Goal: Complete application form: Complete application form

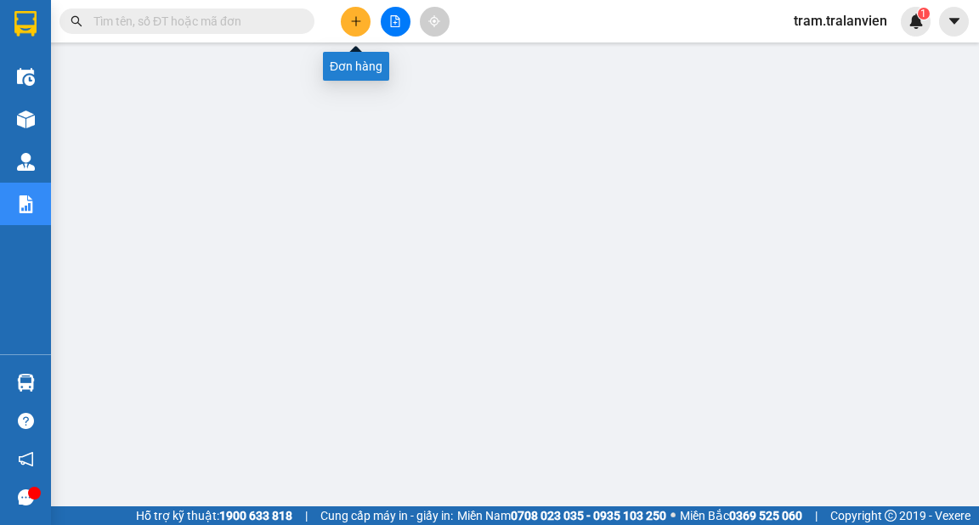
click at [354, 20] on icon "plus" at bounding box center [356, 21] width 12 height 12
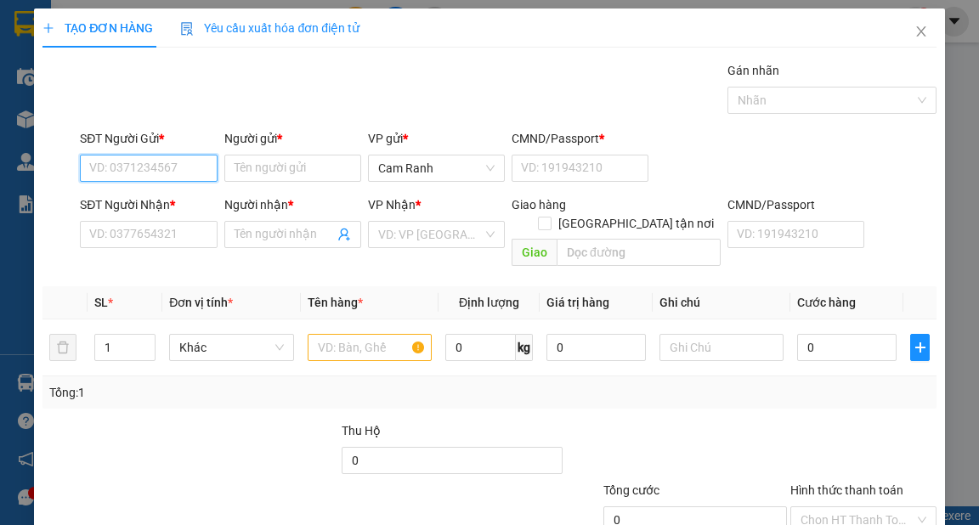
click at [117, 163] on input "SĐT Người Gửi *" at bounding box center [148, 168] width 137 height 27
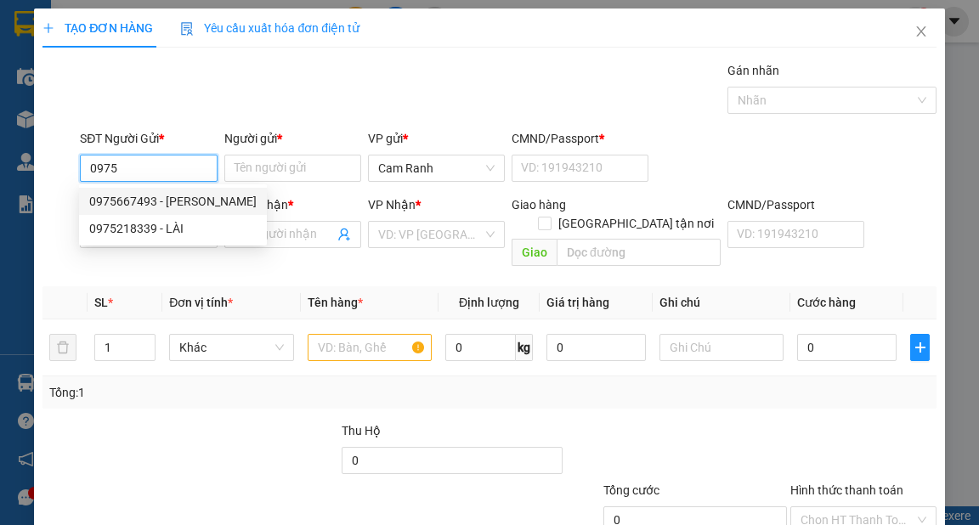
click at [163, 200] on div "0975667493 - [PERSON_NAME]" at bounding box center [172, 201] width 167 height 19
type input "0975667493"
type input "[PERSON_NAME]"
type input "056195009177"
type input "0949992626"
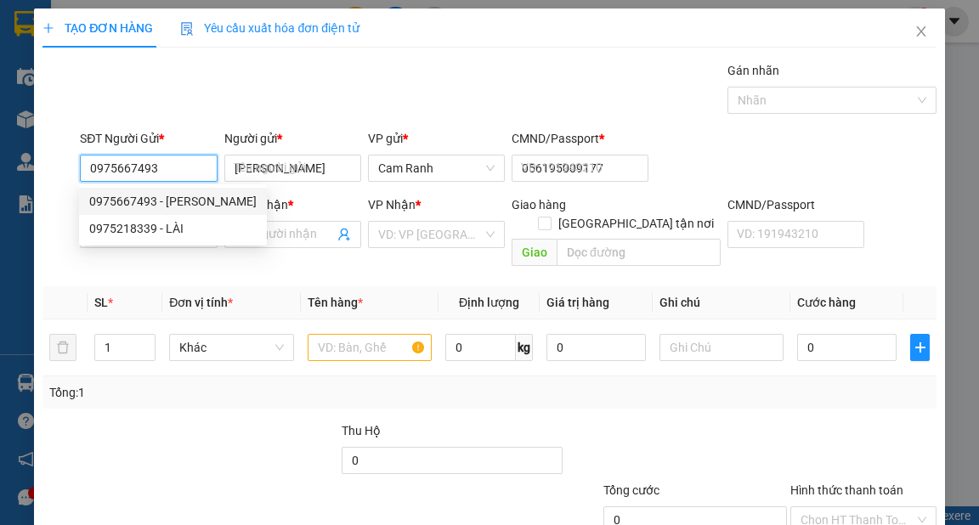
type input "hưng"
type input "051204011669"
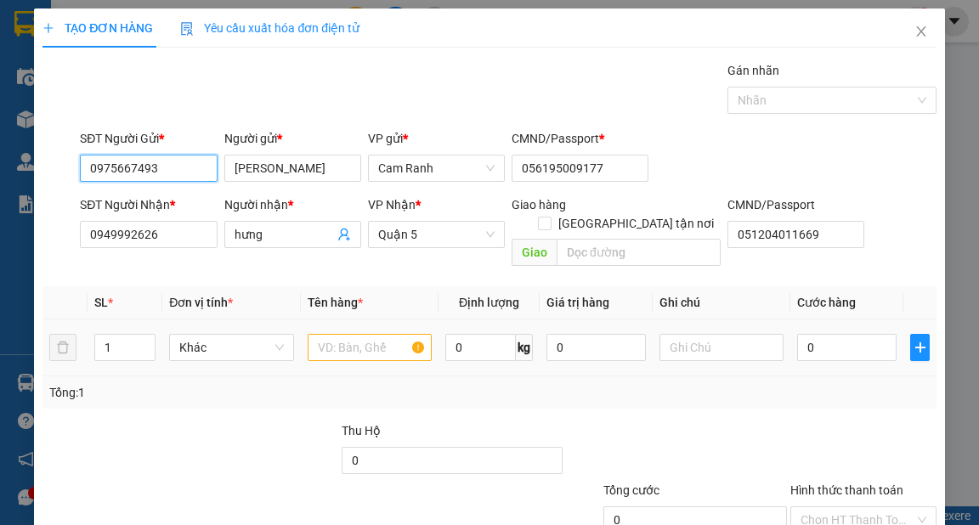
type input "0975667493"
click at [326, 334] on input "text" at bounding box center [370, 347] width 125 height 27
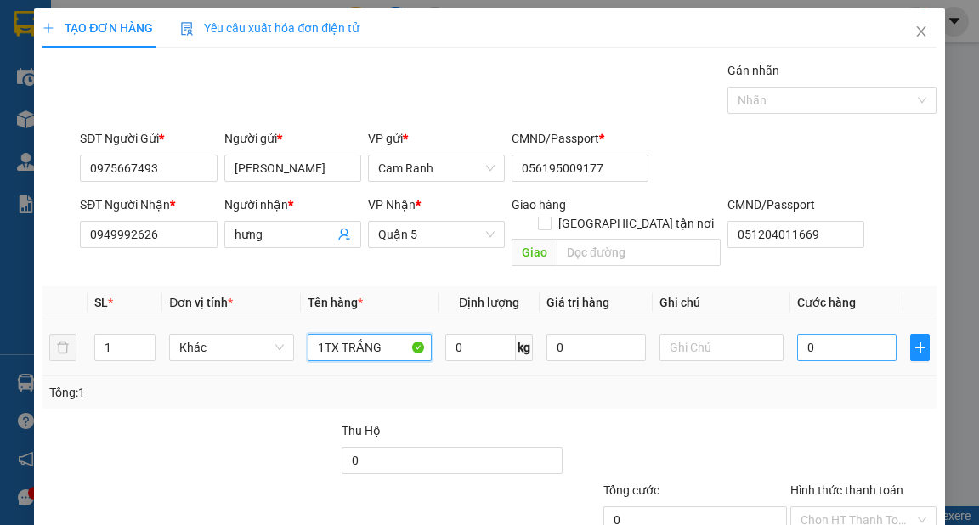
type input "1TX TRẮNG"
click at [812, 334] on input "0" at bounding box center [846, 347] width 99 height 27
type input "8"
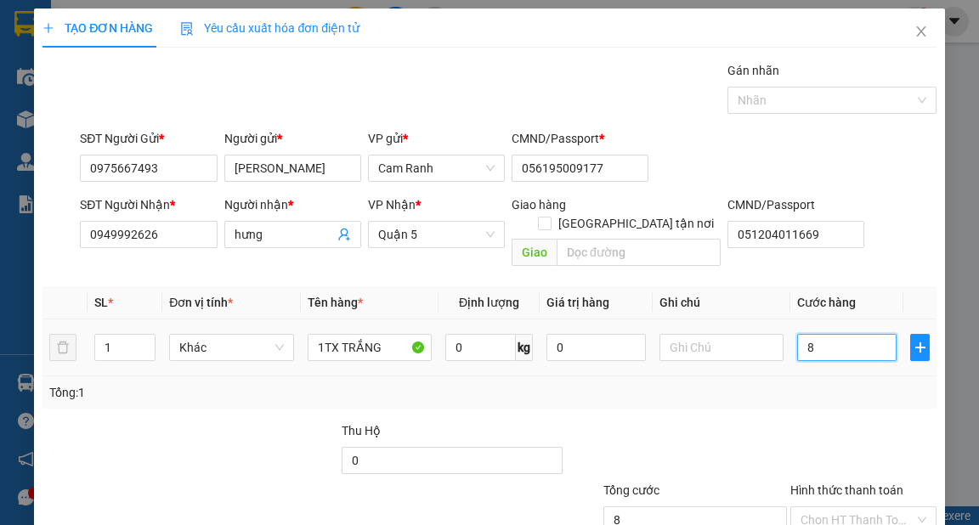
type input "80"
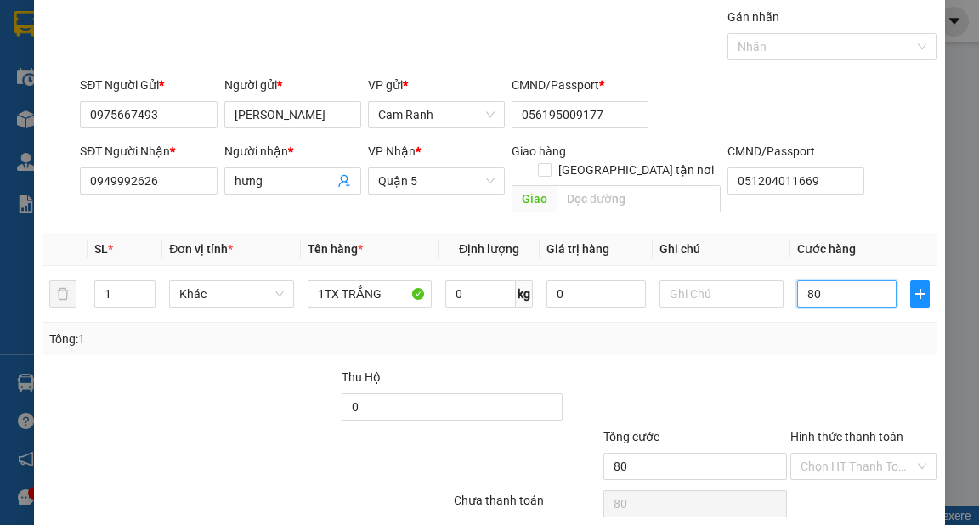
scroll to position [102, 0]
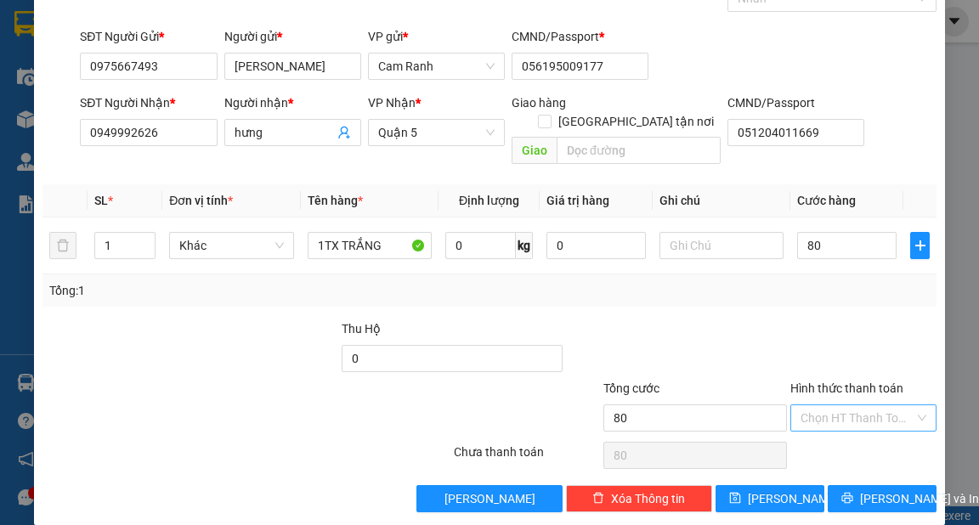
type input "80.000"
click at [844, 405] on input "Hình thức thanh toán" at bounding box center [858, 417] width 114 height 25
click at [825, 429] on div "Tại văn phòng" at bounding box center [854, 431] width 124 height 19
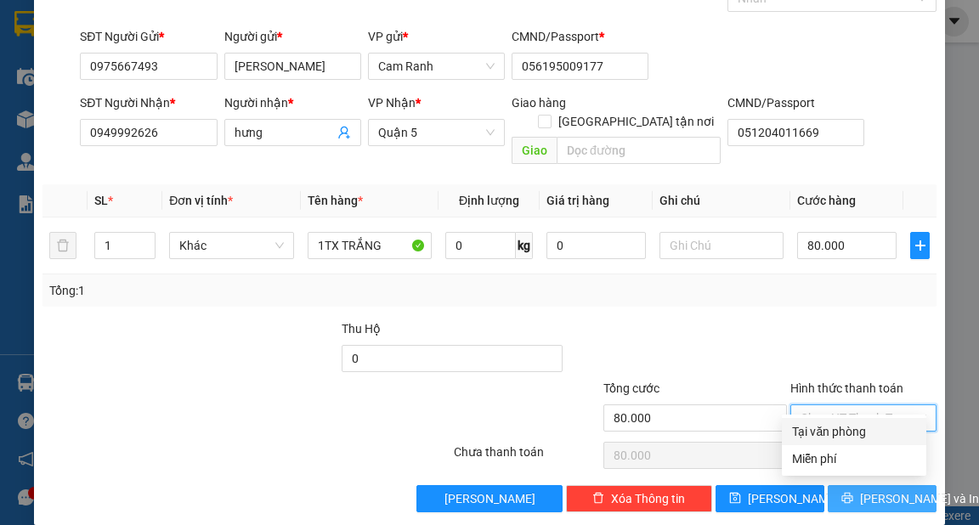
type input "0"
click at [852, 485] on button "[PERSON_NAME] và In" at bounding box center [882, 498] width 109 height 27
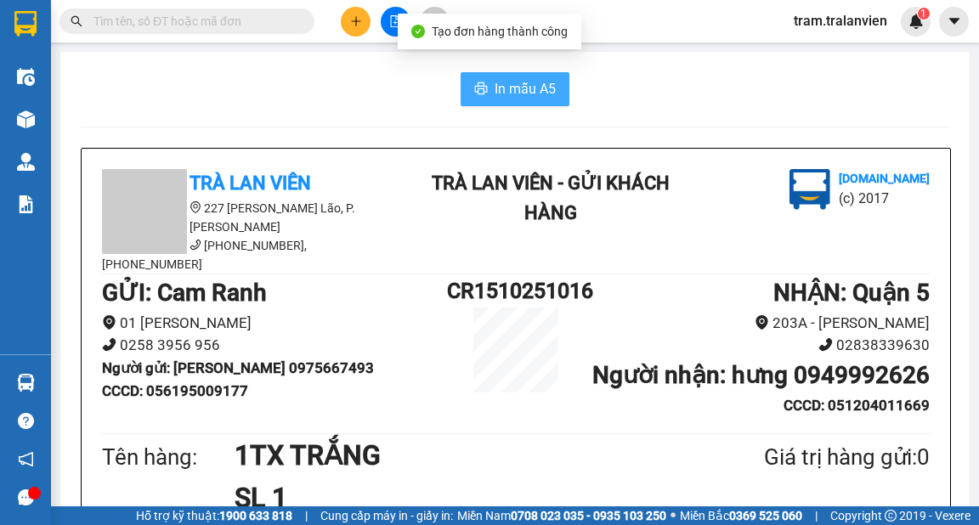
click at [510, 92] on span "In mẫu A5" at bounding box center [525, 88] width 61 height 21
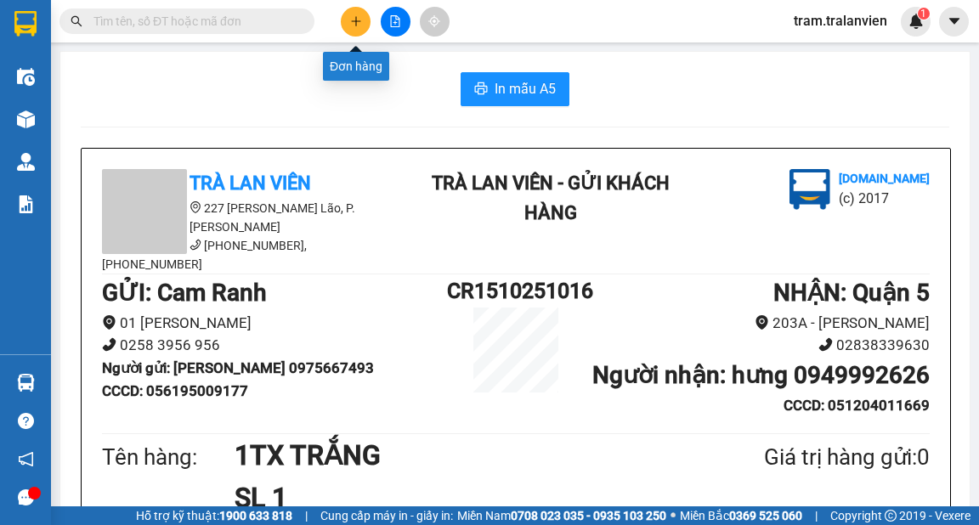
click at [359, 23] on icon "plus" at bounding box center [356, 21] width 12 height 12
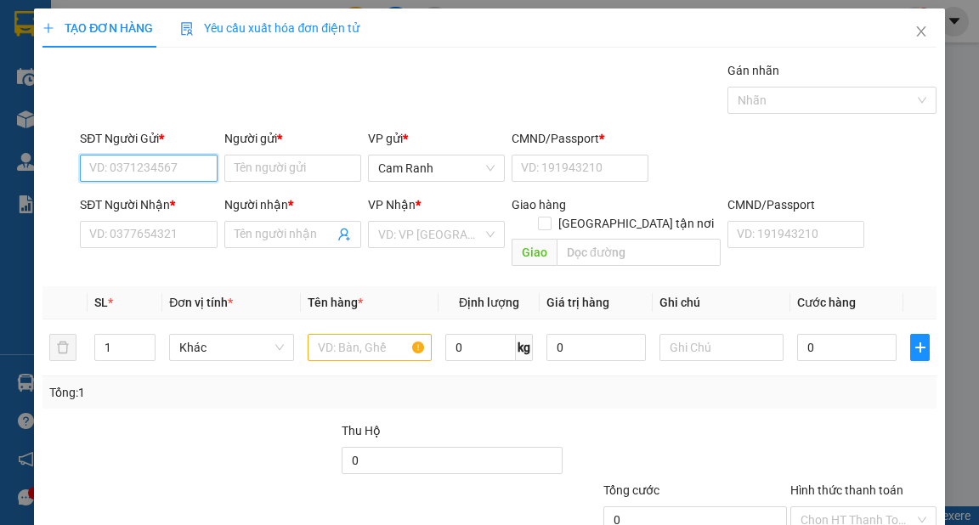
click at [170, 170] on input "SĐT Người Gửi *" at bounding box center [148, 168] width 137 height 27
click at [194, 201] on div "0975667493 - [PERSON_NAME]" at bounding box center [172, 201] width 167 height 19
type input "0975667493"
type input "[PERSON_NAME]"
type input "056195009177"
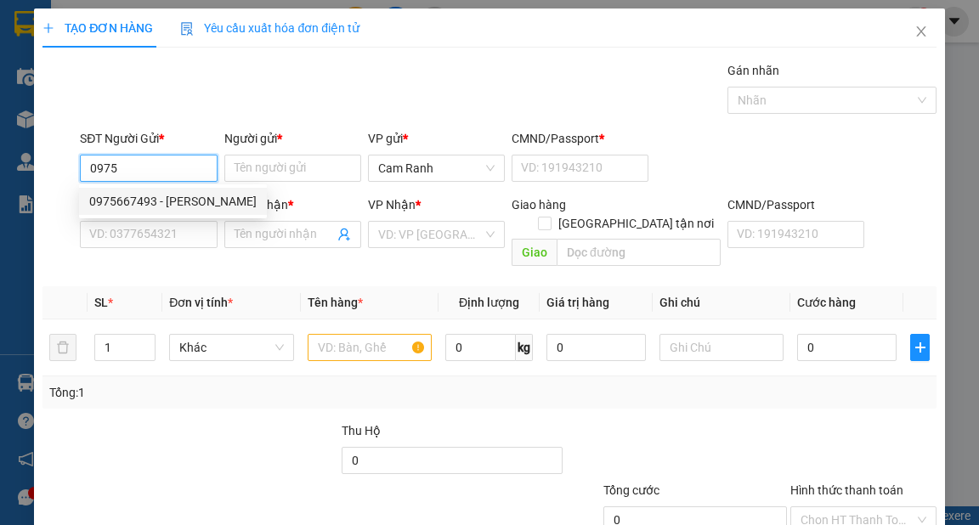
type input "0949992626"
type input "hưng"
type input "051204011669"
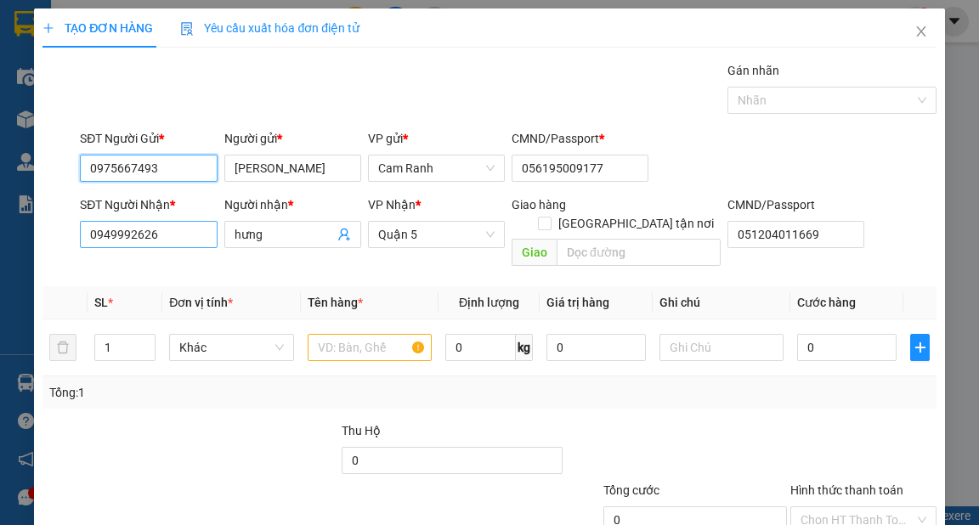
type input "0975667493"
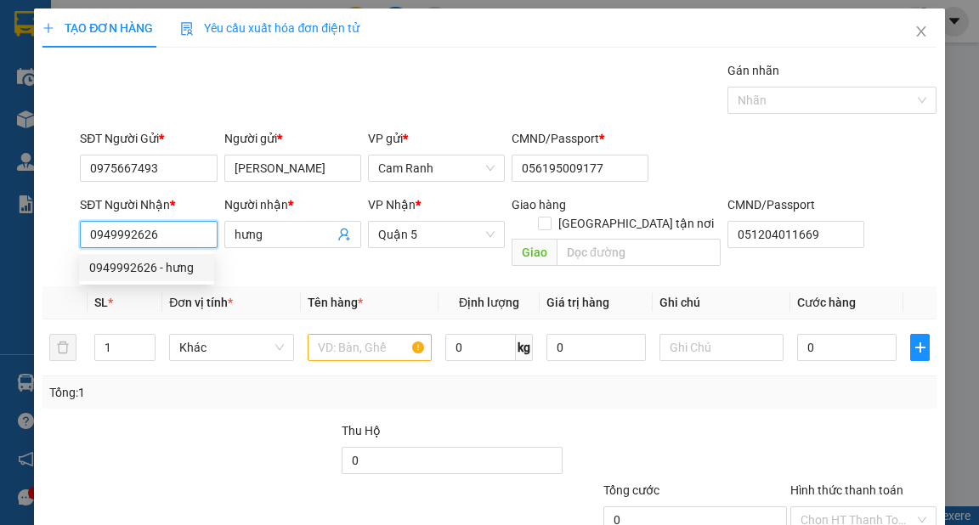
drag, startPoint x: 160, startPoint y: 240, endPoint x: 88, endPoint y: 245, distance: 71.6
click at [88, 245] on input "0949992626" at bounding box center [148, 234] width 137 height 27
click at [144, 273] on div "0332820657 - TĨNH" at bounding box center [146, 267] width 115 height 19
type input "0332820657"
type input "TĨNH"
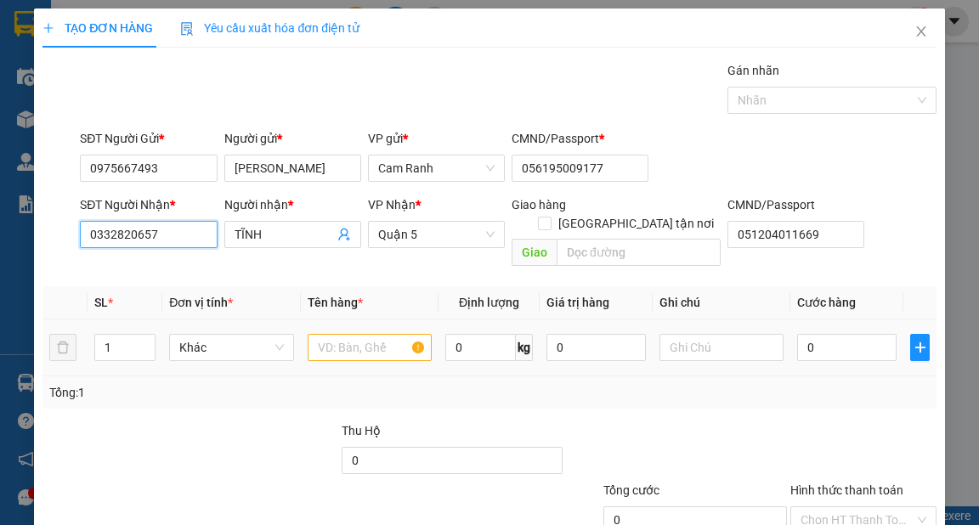
type input "0332820657"
click at [321, 334] on input "text" at bounding box center [370, 347] width 125 height 27
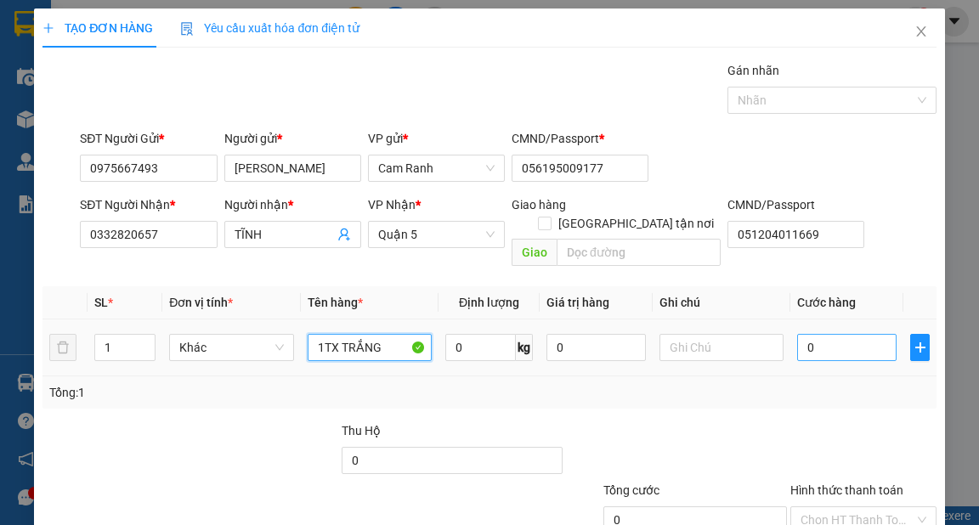
type input "1TX TRẮNG"
click at [811, 334] on input "0" at bounding box center [846, 347] width 99 height 27
type input "8"
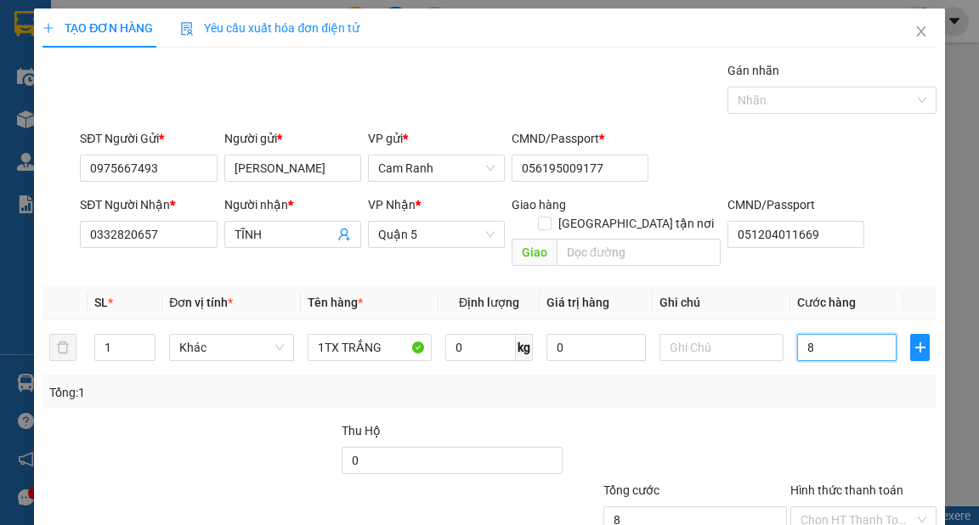
type input "80"
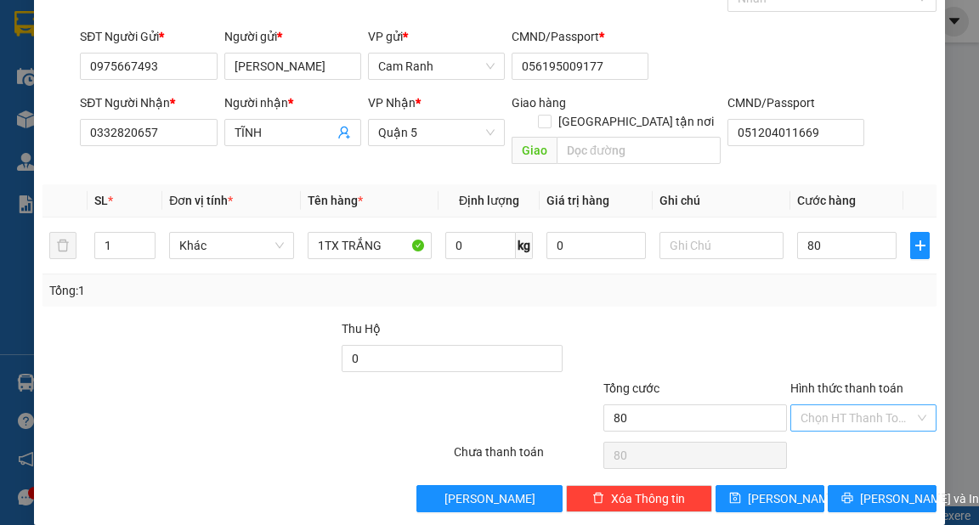
type input "80.000"
click at [881, 405] on input "Hình thức thanh toán" at bounding box center [858, 417] width 114 height 25
drag, startPoint x: 833, startPoint y: 433, endPoint x: 864, endPoint y: 447, distance: 34.6
click at [835, 433] on div "Tại văn phòng" at bounding box center [854, 431] width 124 height 19
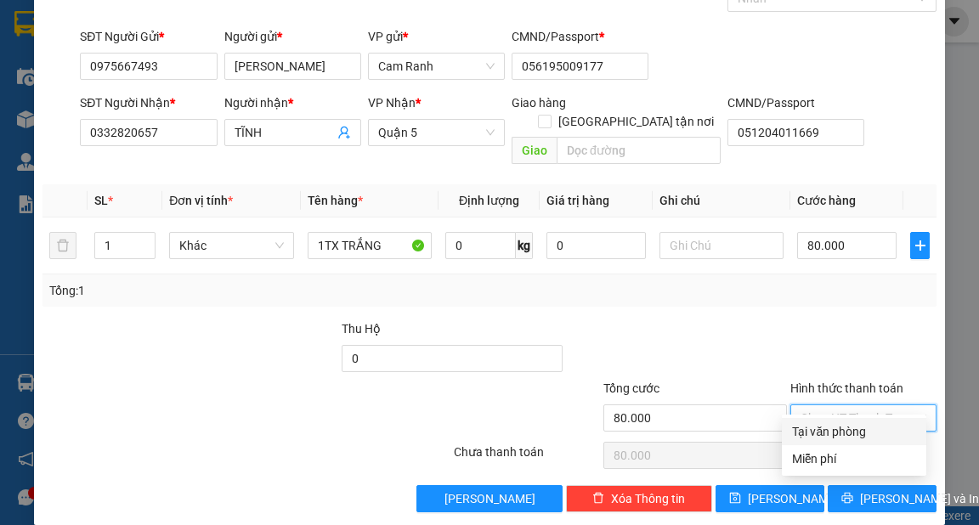
type input "0"
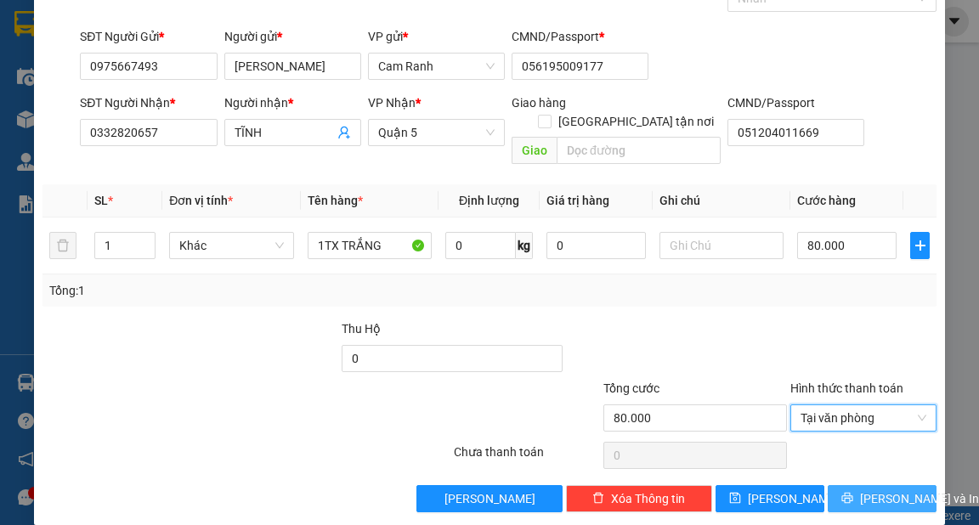
drag, startPoint x: 879, startPoint y: 480, endPoint x: 864, endPoint y: 467, distance: 19.8
click at [878, 489] on span "[PERSON_NAME] và In" at bounding box center [919, 498] width 119 height 19
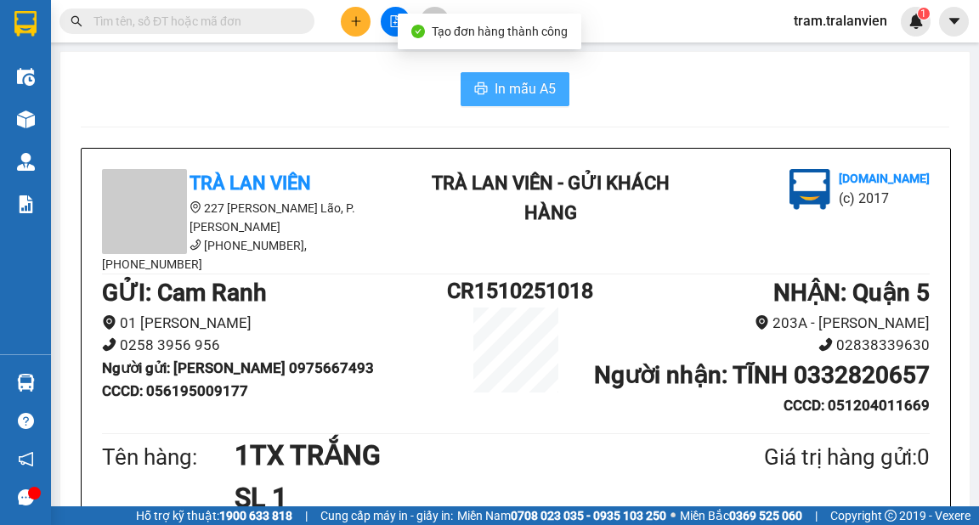
click at [493, 100] on button "In mẫu A5" at bounding box center [515, 89] width 109 height 34
